Goal: Information Seeking & Learning: Understand process/instructions

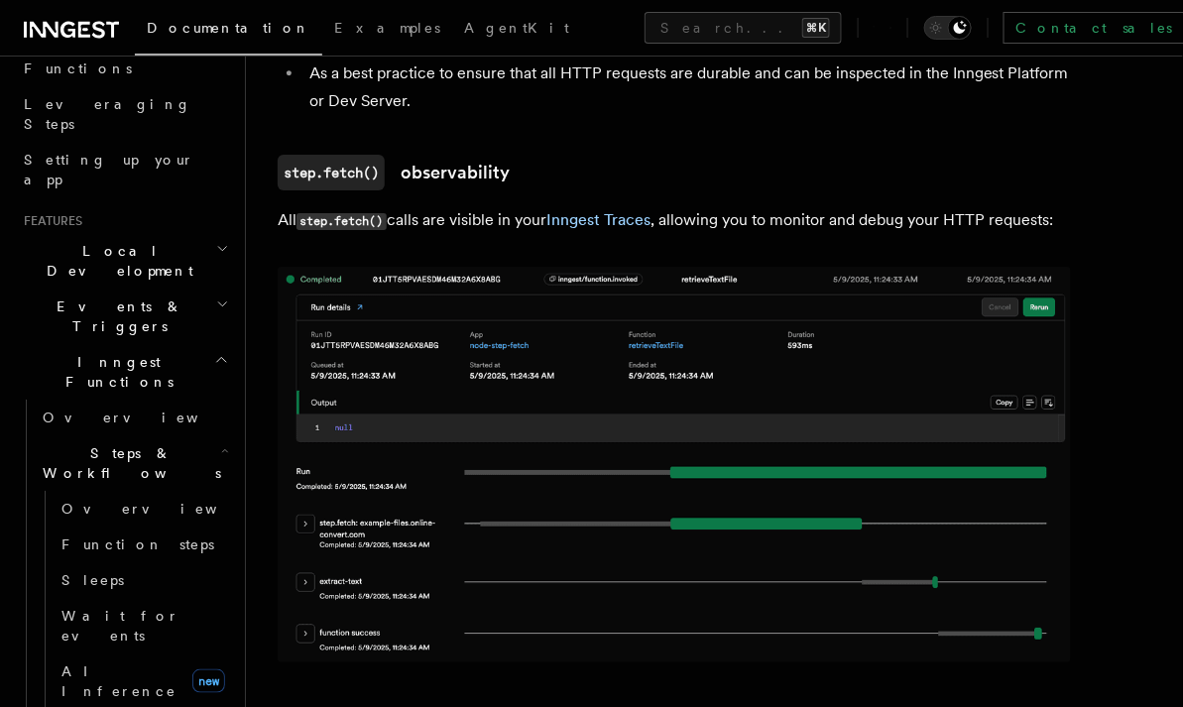
scroll to position [298, 0]
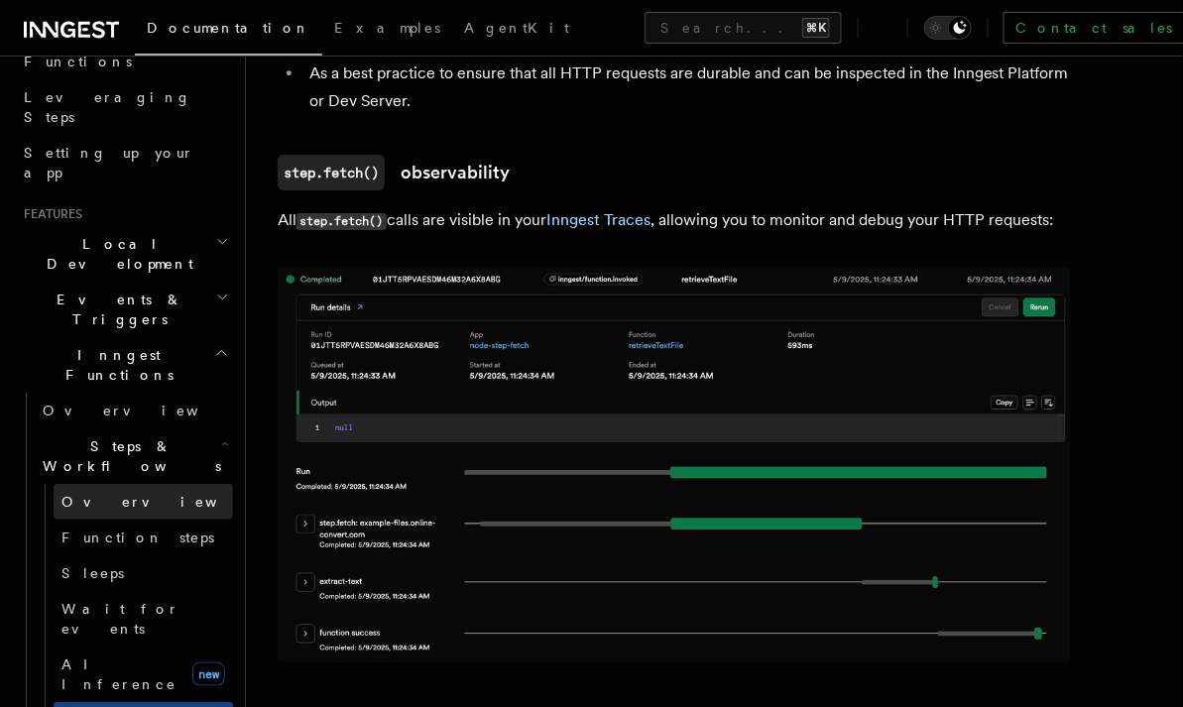
click at [161, 484] on link "Overview" at bounding box center [144, 502] width 180 height 36
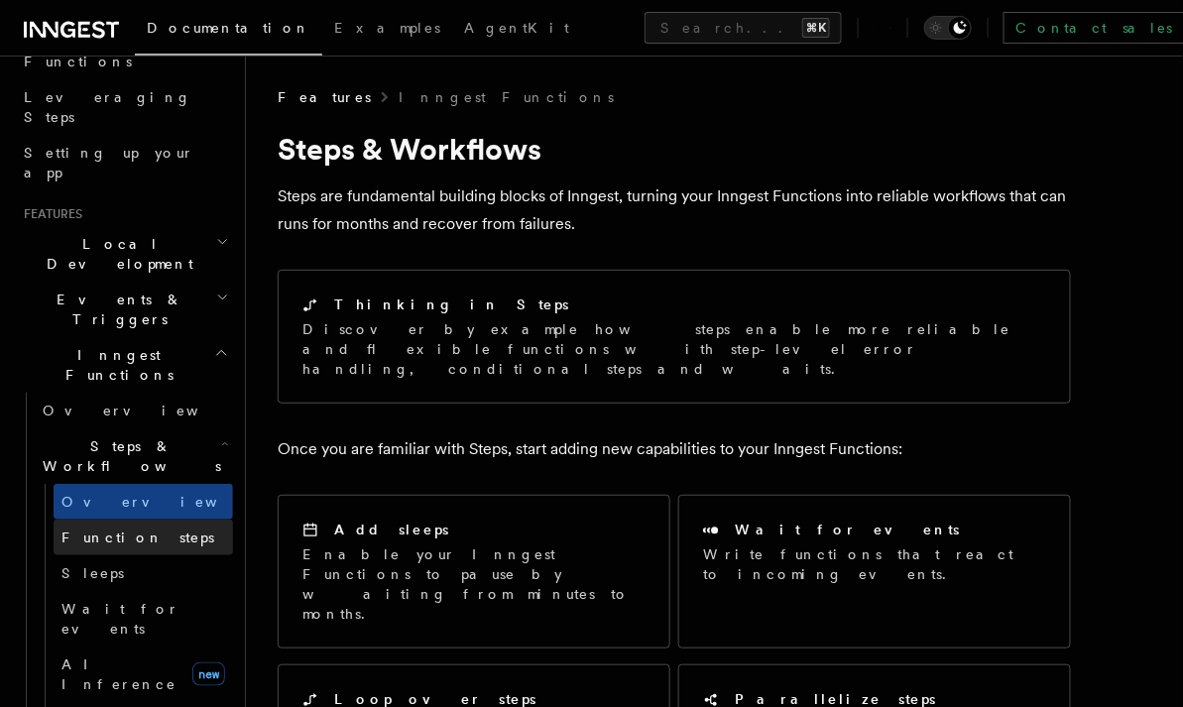
click at [160, 520] on link "Function steps" at bounding box center [144, 538] width 180 height 36
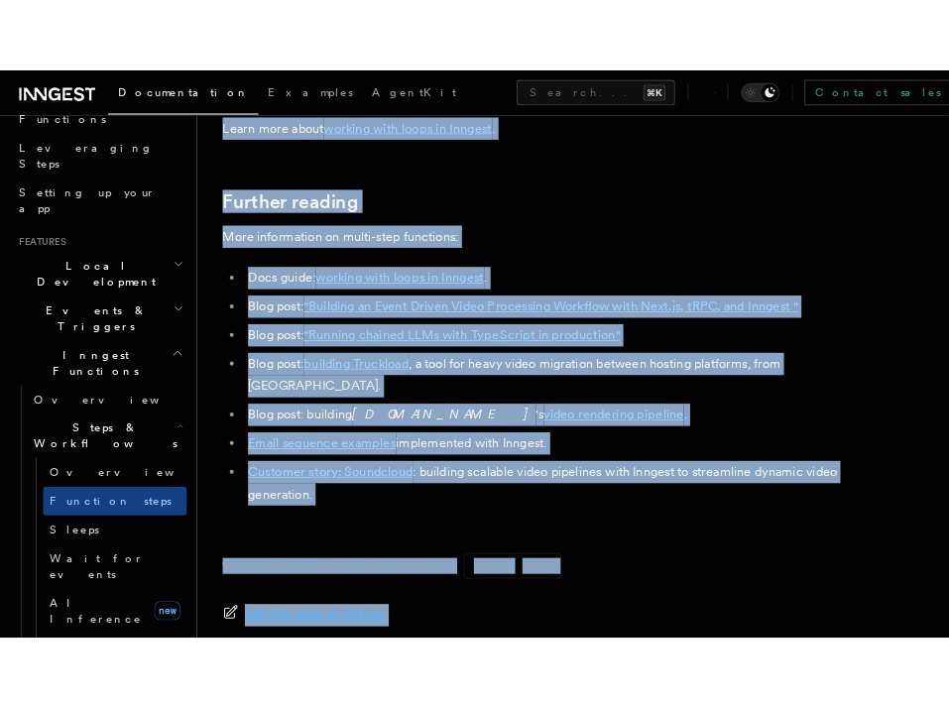
scroll to position [6873, 0]
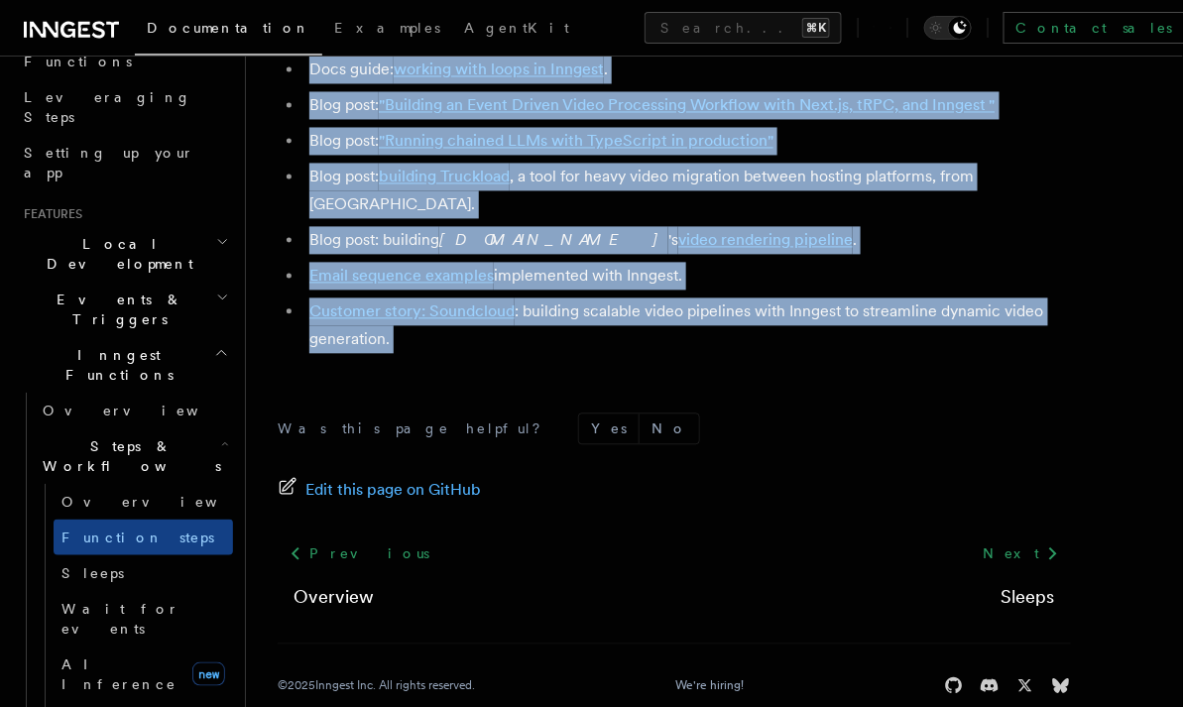
drag, startPoint x: 289, startPoint y: 139, endPoint x: 646, endPoint y: 360, distance: 420.0
copy article "Multi-Step Functions Use Inngest's multi-step functions to safely coordinate ev…"
